Goal: Download file/media

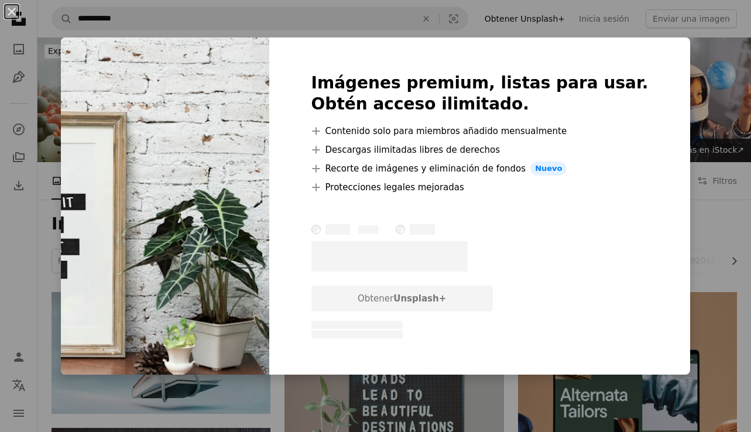
scroll to position [949, 0]
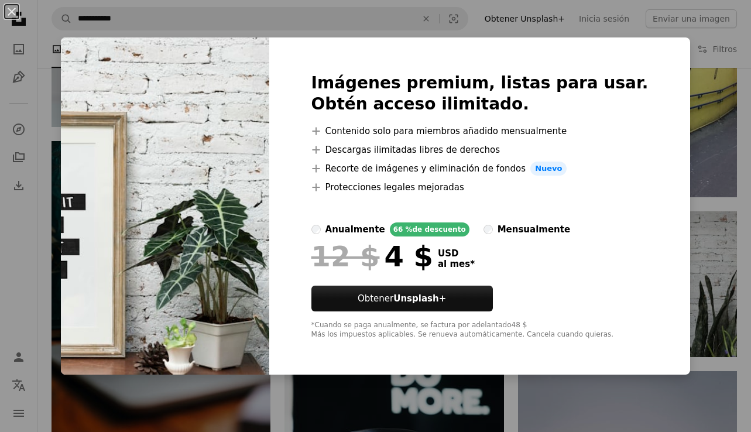
click at [705, 99] on div "An X shape Imágenes premium, listas para usar. Obtén acceso ilimitado. A plus s…" at bounding box center [375, 216] width 751 height 432
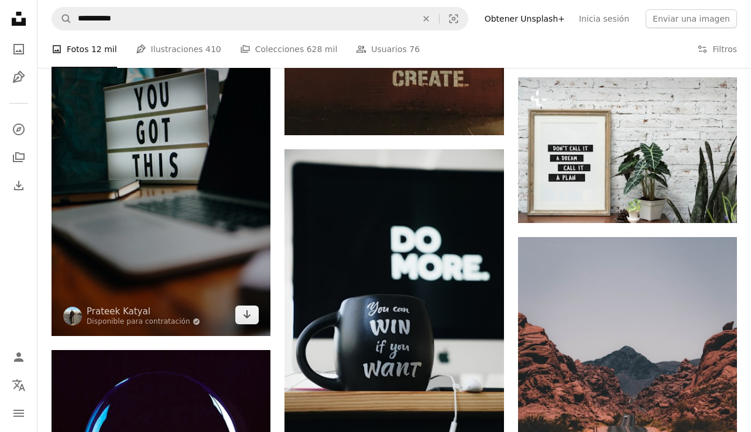
scroll to position [1085, 0]
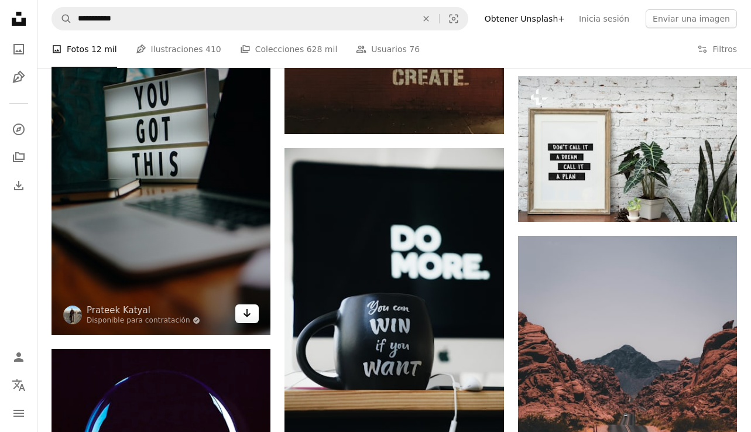
click at [243, 315] on icon "Arrow pointing down" at bounding box center [246, 313] width 9 height 14
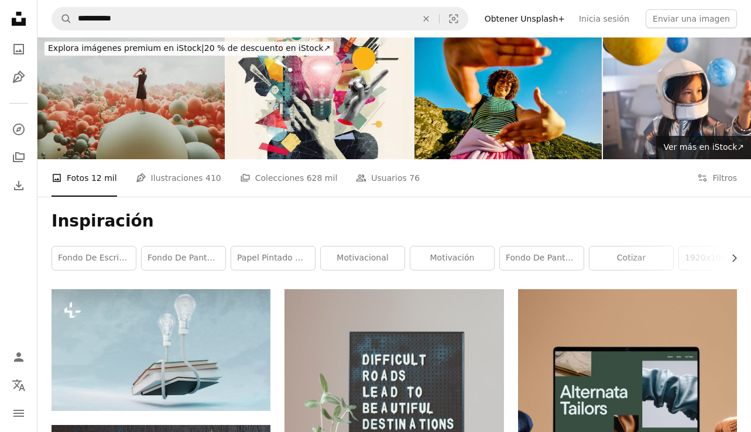
scroll to position [0, 0]
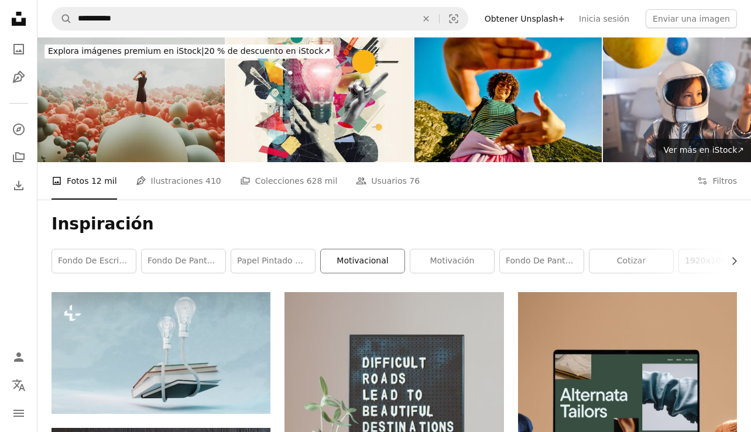
click at [378, 258] on link "motivacional" at bounding box center [363, 260] width 84 height 23
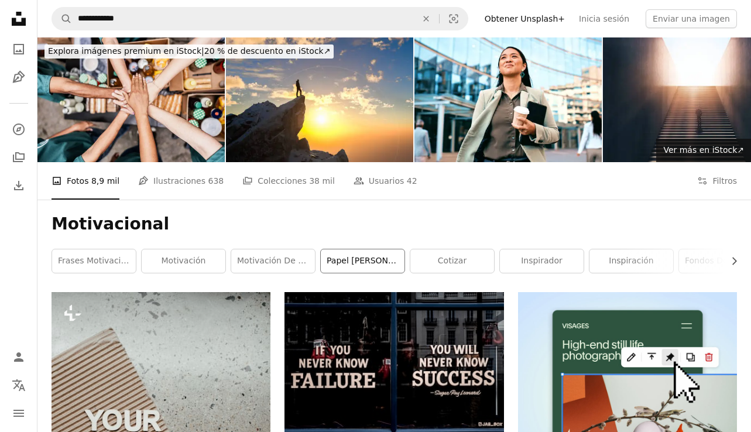
click at [363, 263] on link "papel [PERSON_NAME] motivacional" at bounding box center [363, 260] width 84 height 23
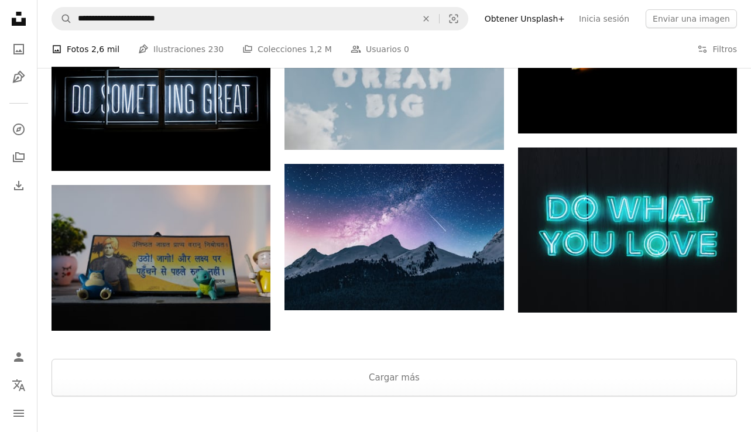
scroll to position [1234, 0]
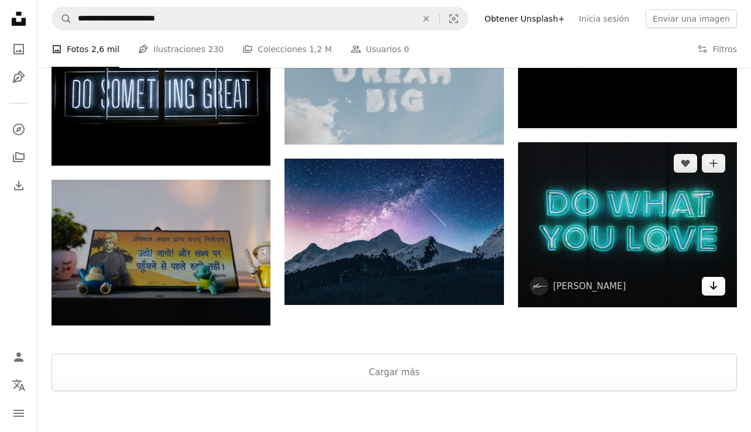
click at [711, 293] on icon "Arrow pointing down" at bounding box center [713, 286] width 9 height 14
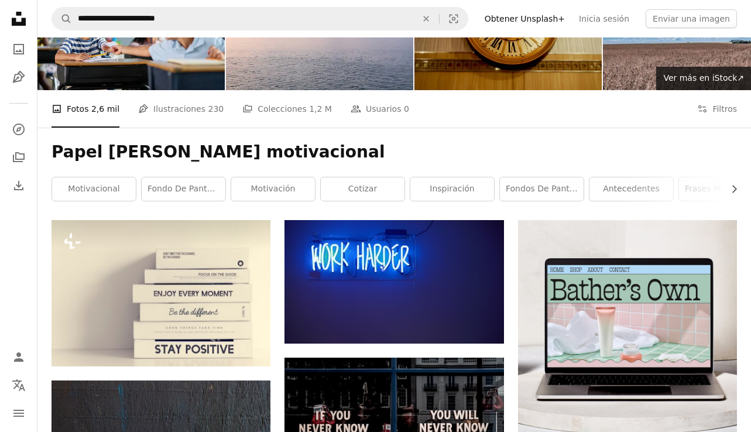
scroll to position [0, 0]
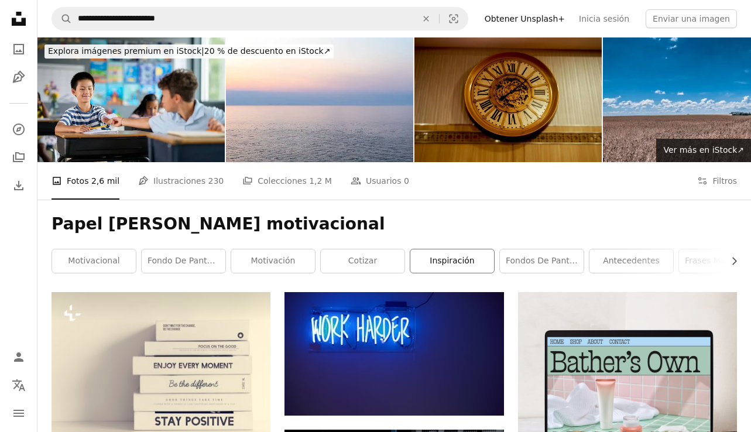
click at [433, 258] on link "inspiración" at bounding box center [452, 260] width 84 height 23
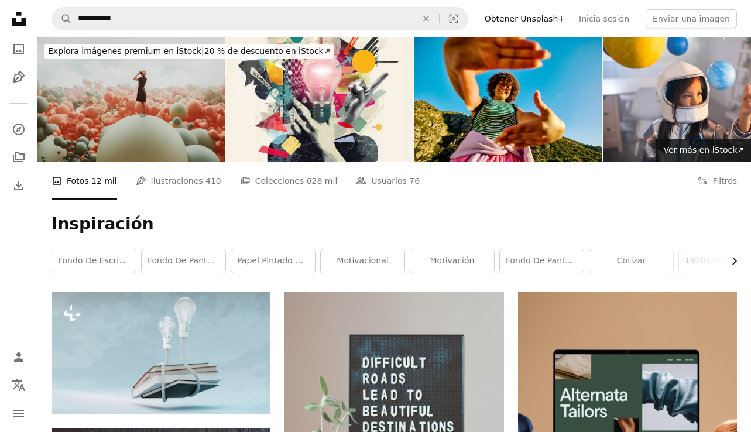
click at [735, 258] on icon "Chevron right" at bounding box center [734, 261] width 12 height 12
click at [560, 260] on link "1920x1080 fondo de pantalla" at bounding box center [545, 260] width 84 height 23
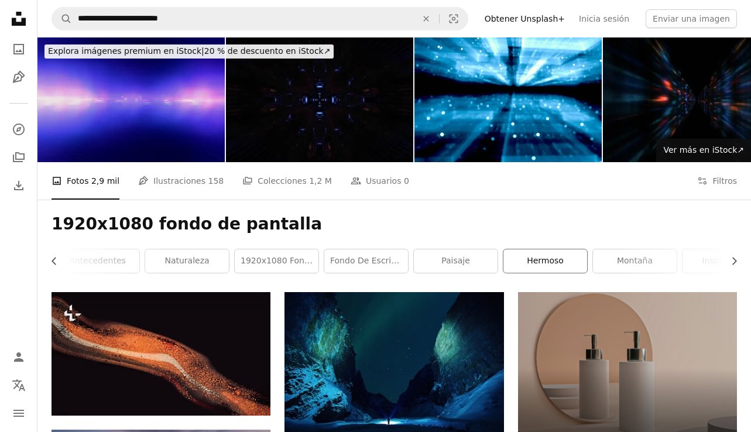
click at [545, 261] on link "hermoso" at bounding box center [545, 260] width 84 height 23
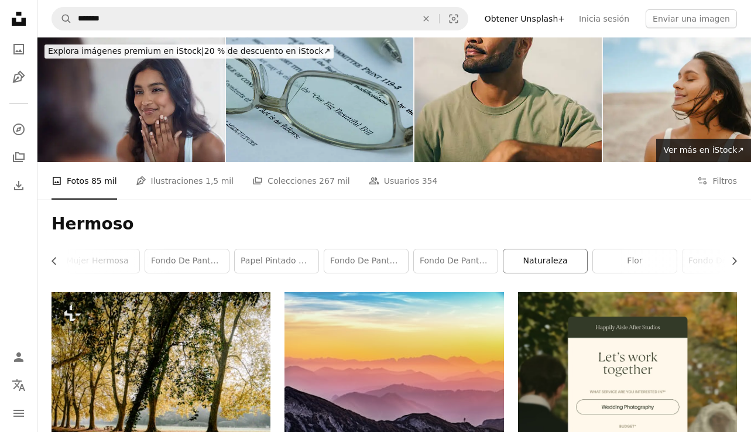
click at [539, 265] on link "naturaleza" at bounding box center [545, 260] width 84 height 23
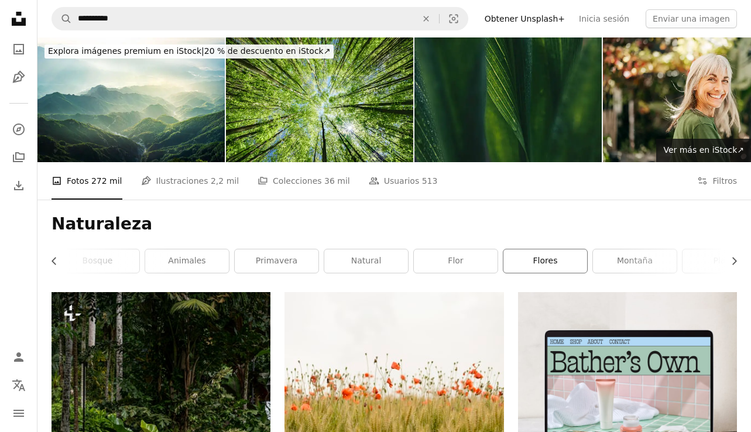
click at [568, 262] on link "flores" at bounding box center [545, 260] width 84 height 23
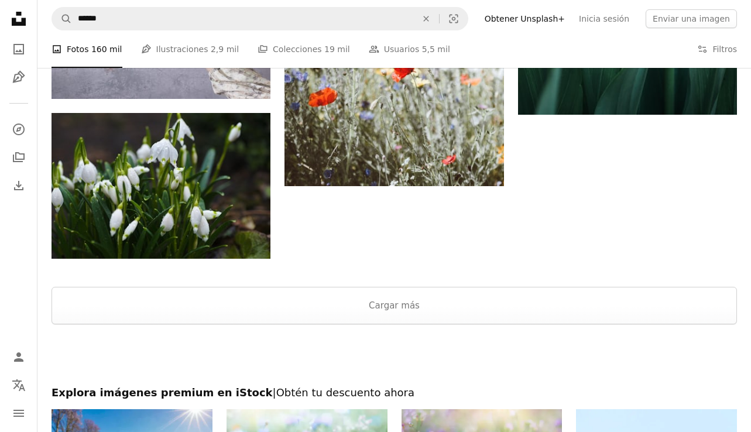
scroll to position [2161, 0]
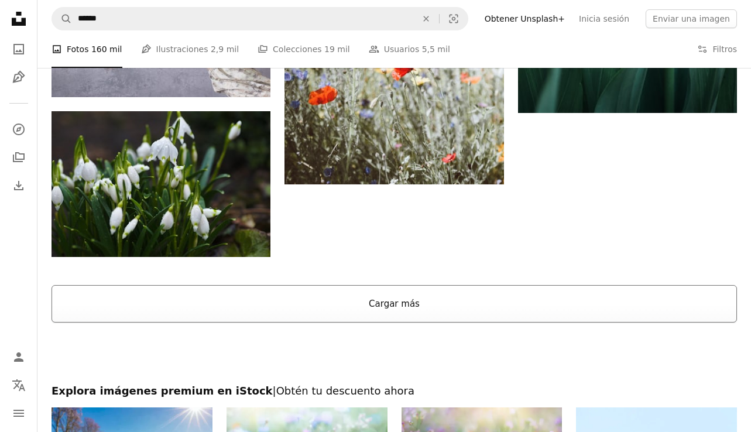
click at [401, 306] on button "Cargar más" at bounding box center [394, 303] width 685 height 37
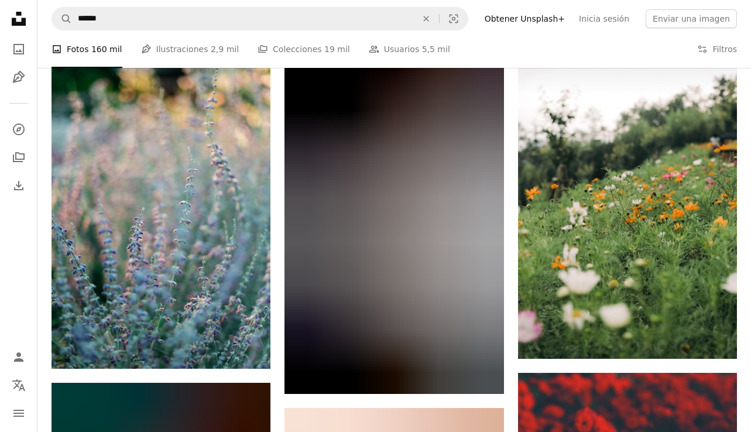
scroll to position [17915, 0]
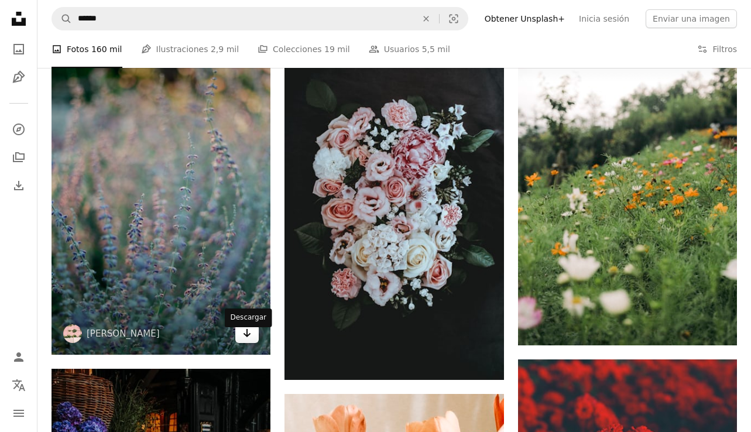
click at [248, 340] on icon "Arrow pointing down" at bounding box center [246, 333] width 9 height 14
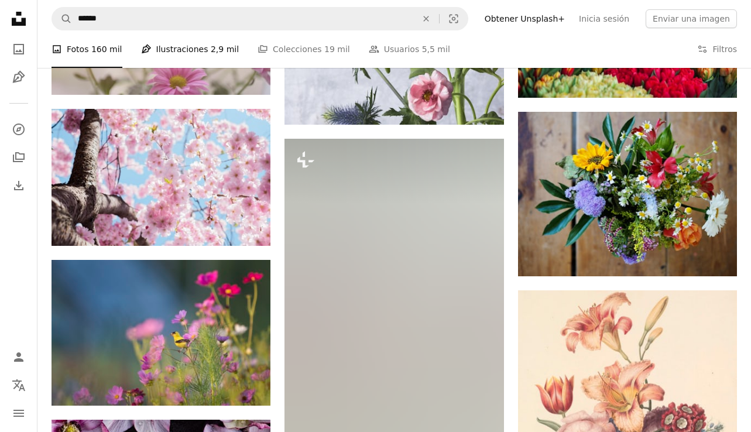
scroll to position [5153, 0]
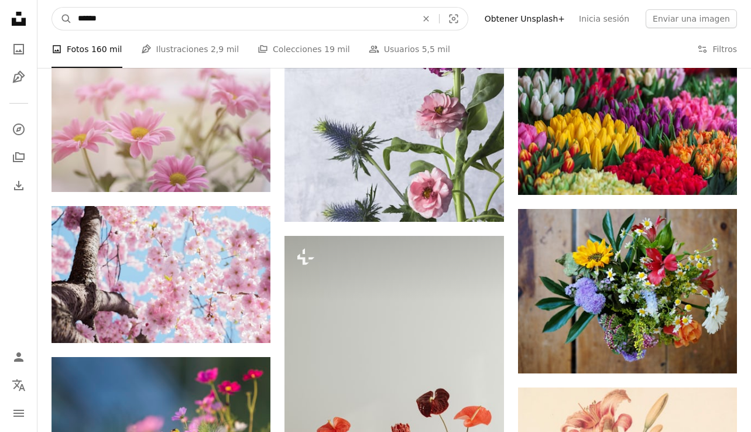
click at [101, 28] on input "******" at bounding box center [242, 19] width 341 height 22
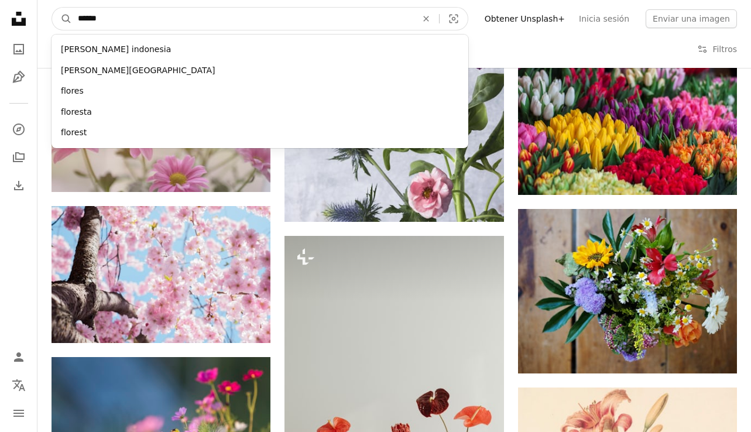
click at [101, 28] on input "******" at bounding box center [242, 19] width 341 height 22
type input "*****"
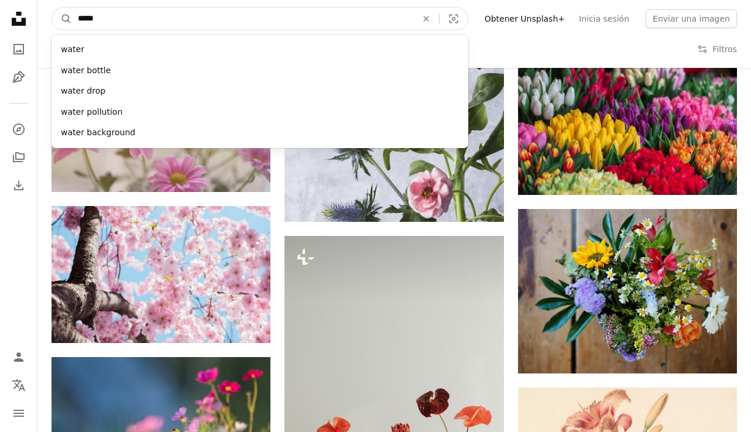
click button "A magnifying glass" at bounding box center [62, 19] width 20 height 22
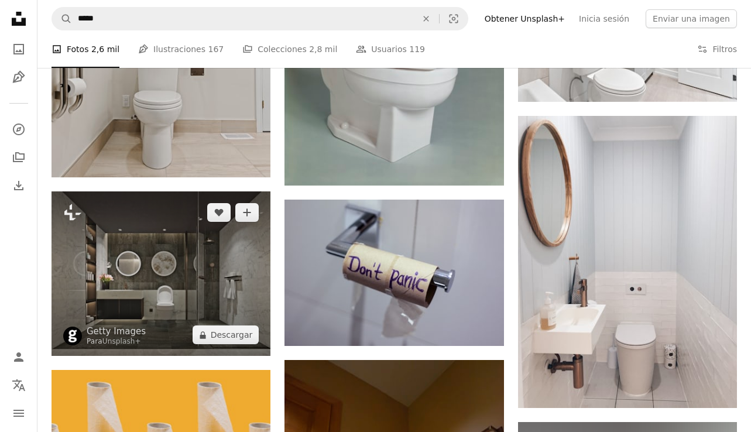
scroll to position [1272, 0]
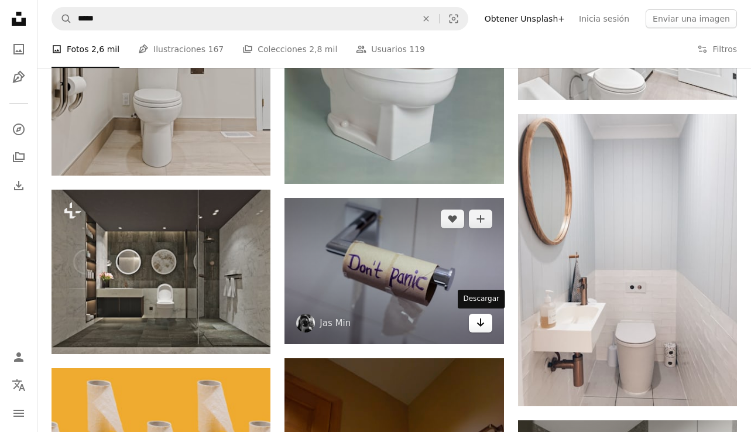
click at [480, 323] on icon "Descargar" at bounding box center [480, 322] width 8 height 8
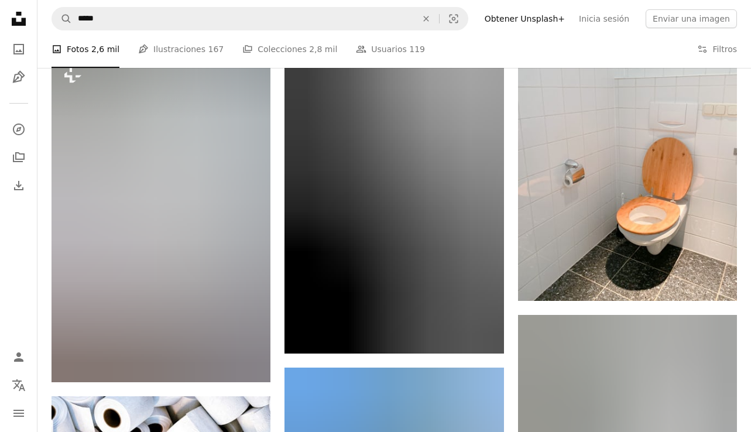
scroll to position [3602, 0]
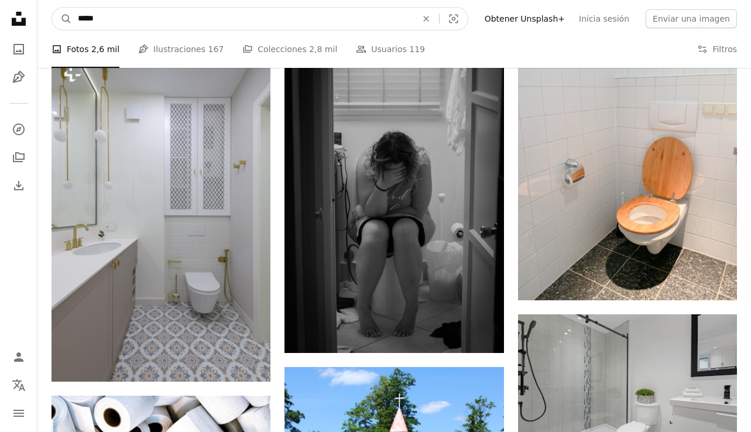
click at [131, 15] on input "*****" at bounding box center [242, 19] width 341 height 22
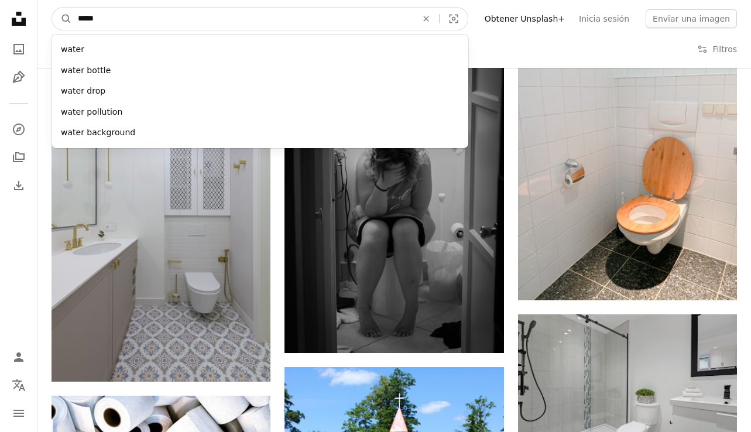
click at [131, 15] on input "*****" at bounding box center [242, 19] width 341 height 22
type input "****"
click button "A magnifying glass" at bounding box center [62, 19] width 20 height 22
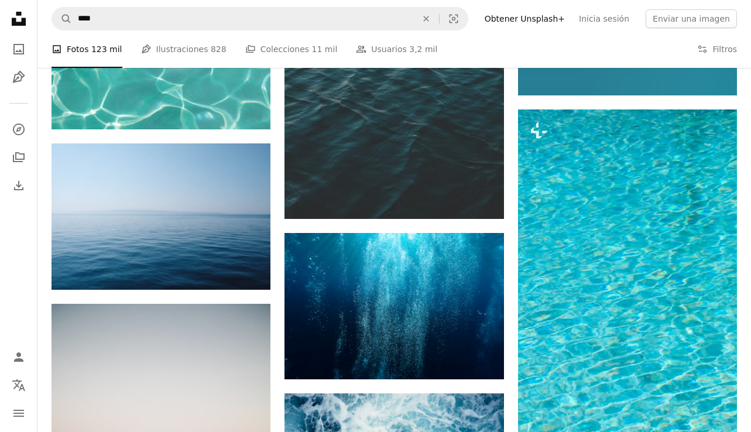
scroll to position [7775, 0]
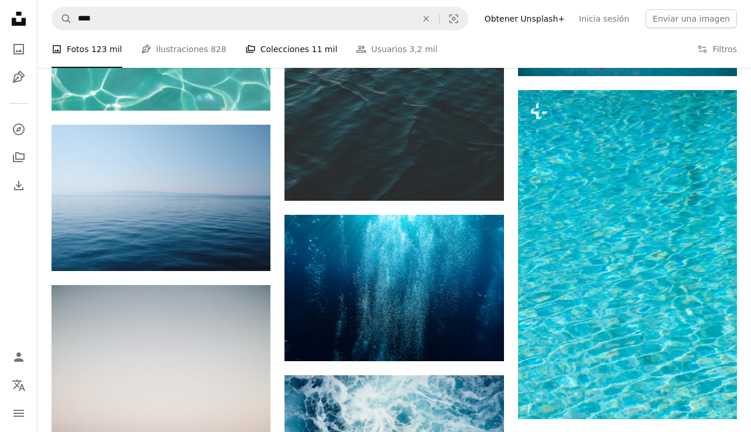
click at [278, 46] on link "A stack of folders Colecciones 11 mil" at bounding box center [291, 48] width 92 height 37
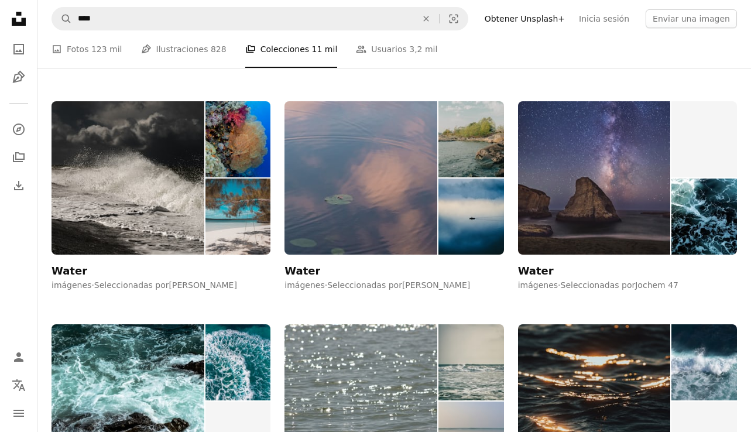
scroll to position [1548, 0]
